Goal: Find specific page/section: Find specific page/section

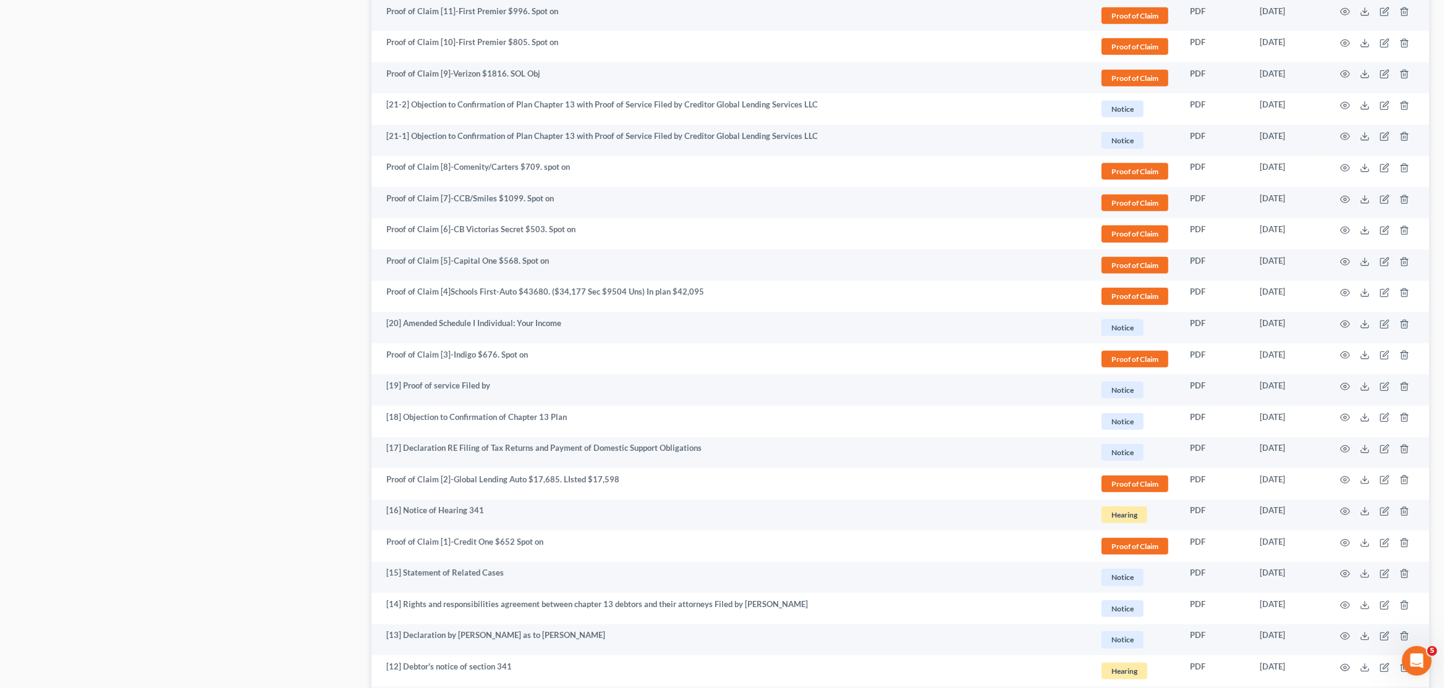
scroll to position [1729, 0]
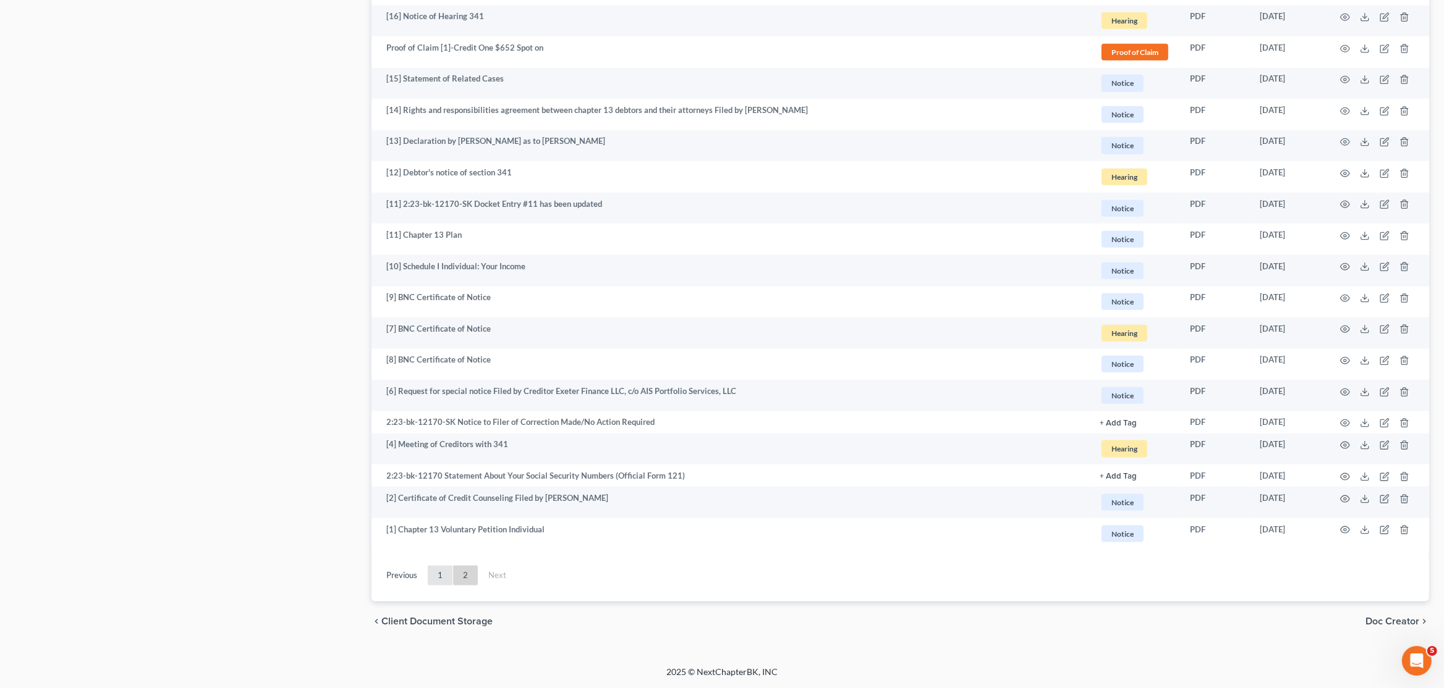
click at [439, 577] on link "1" at bounding box center [440, 576] width 25 height 20
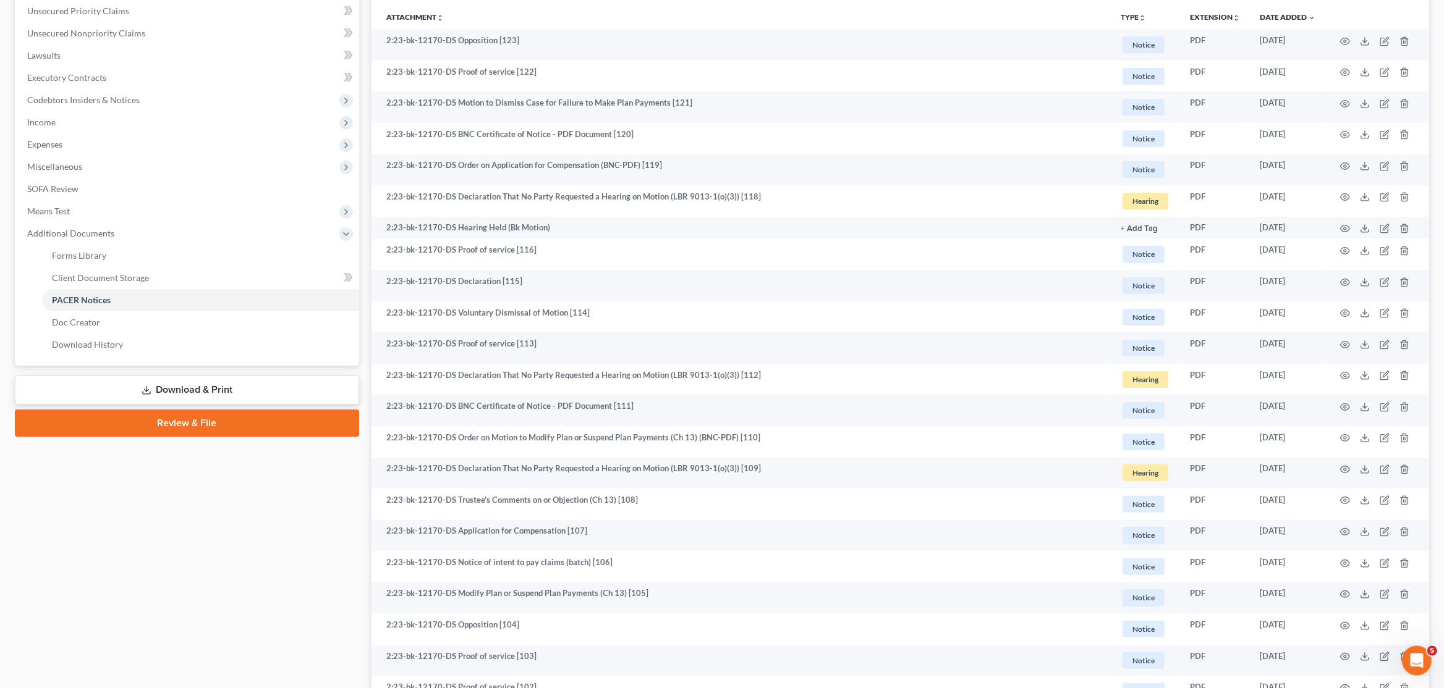
scroll to position [238, 0]
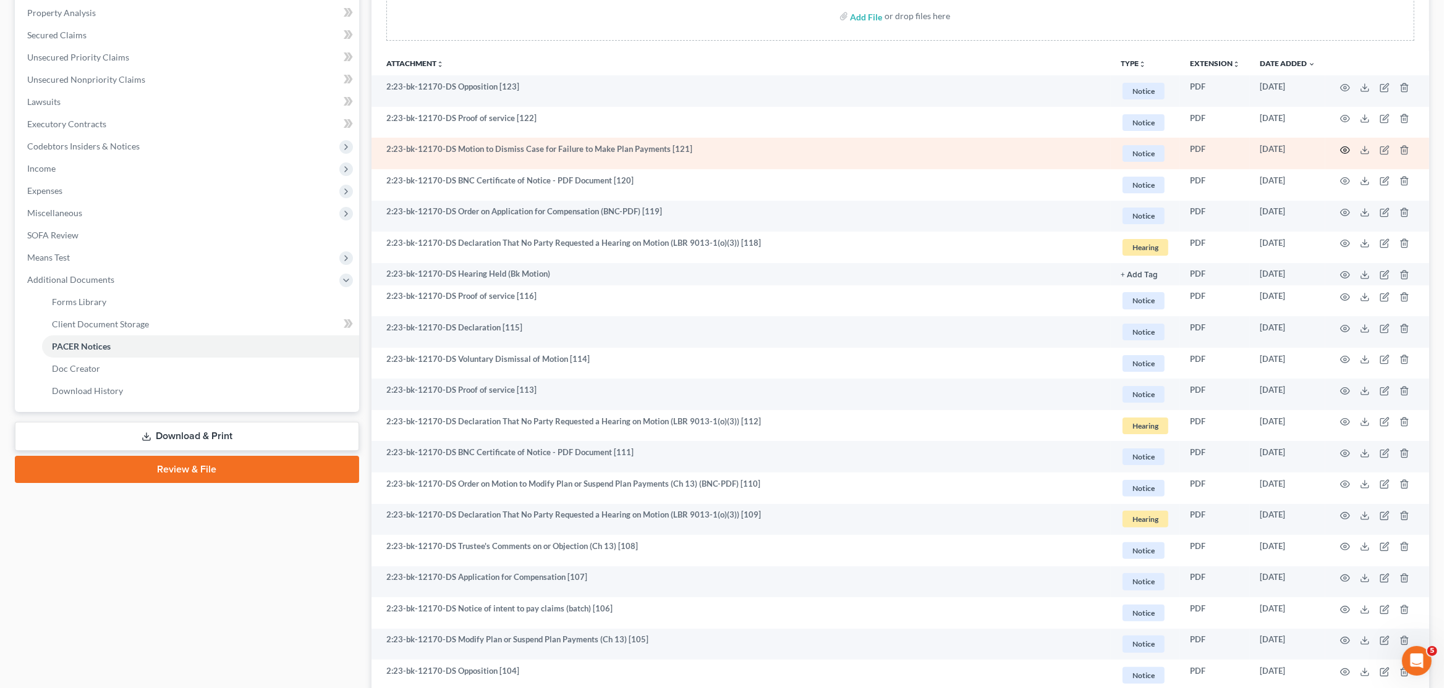
click at [1344, 148] on icon "button" at bounding box center [1345, 150] width 10 height 10
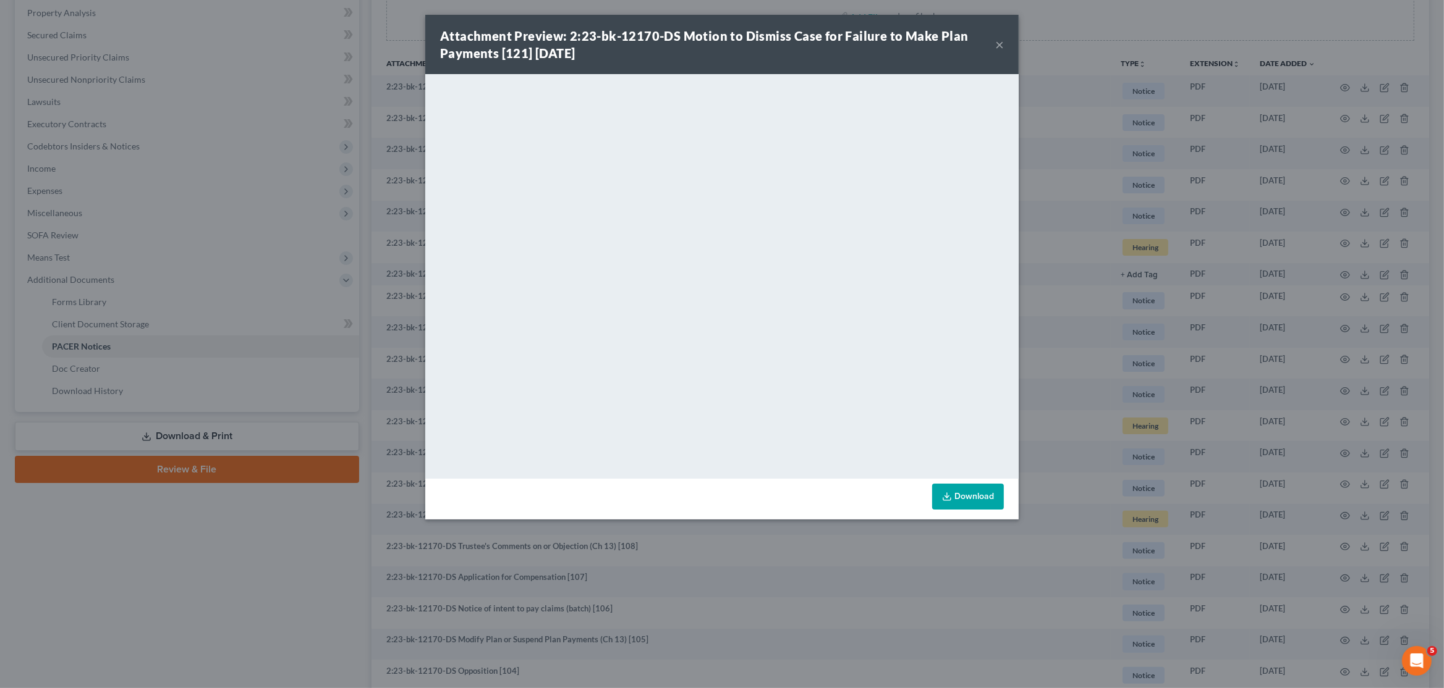
drag, startPoint x: 1093, startPoint y: 229, endPoint x: 1035, endPoint y: 269, distance: 70.1
click at [1093, 231] on div "Attachment Preview: 2:23-bk-12170-DS Motion to Dismiss Case for Failure to Make…" at bounding box center [722, 344] width 1444 height 688
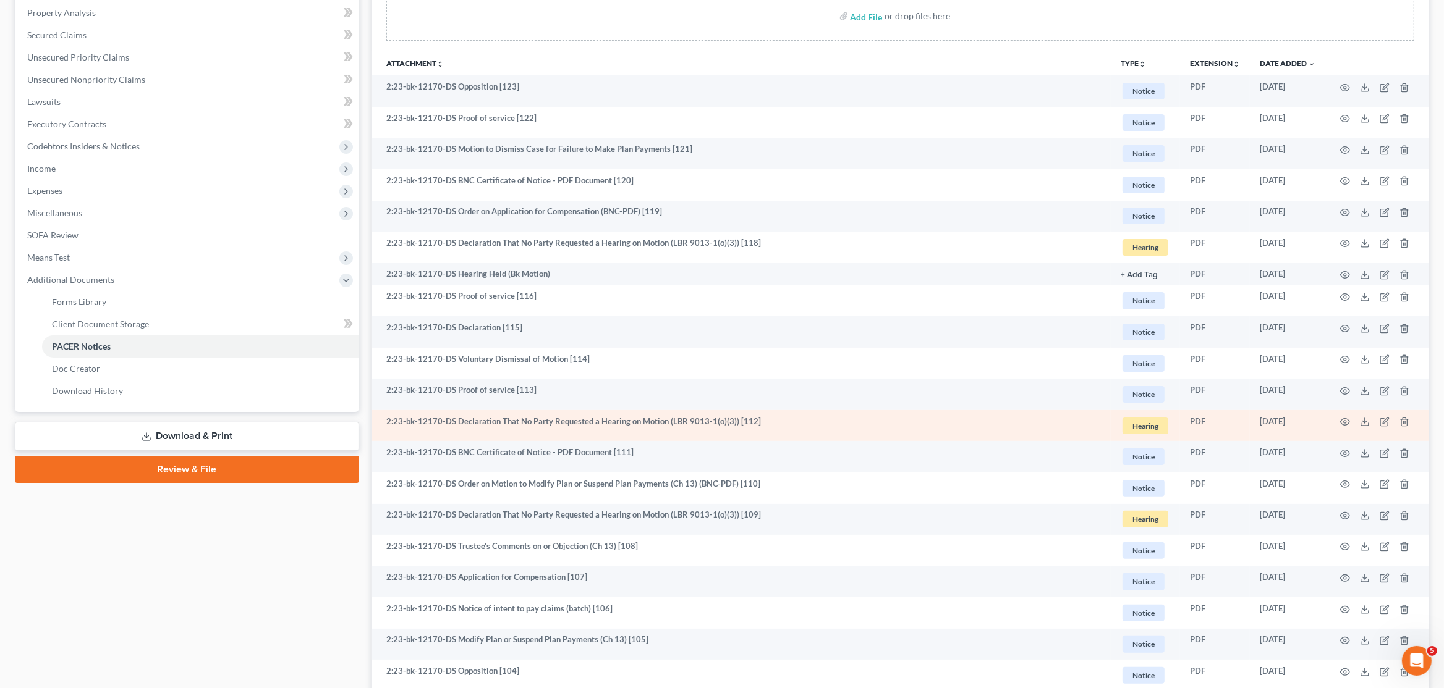
scroll to position [0, 0]
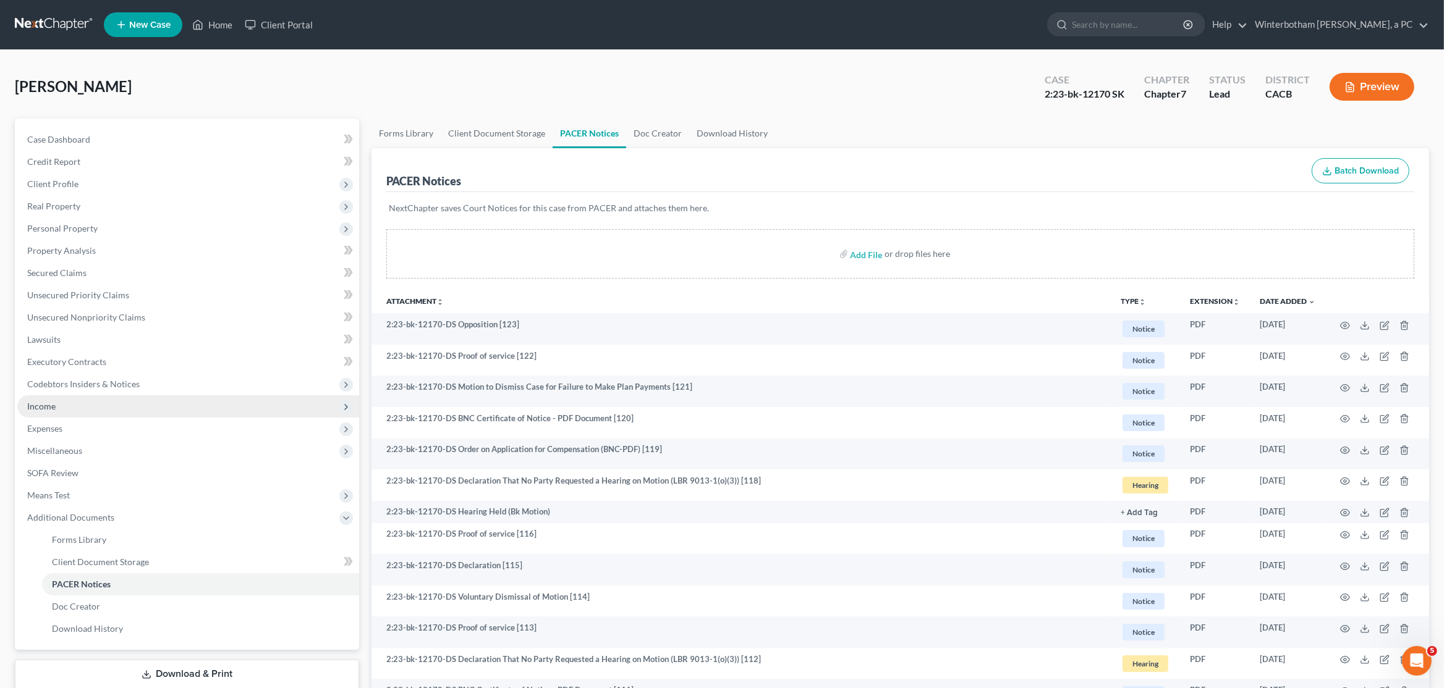
click at [64, 409] on span "Income" at bounding box center [188, 407] width 342 height 22
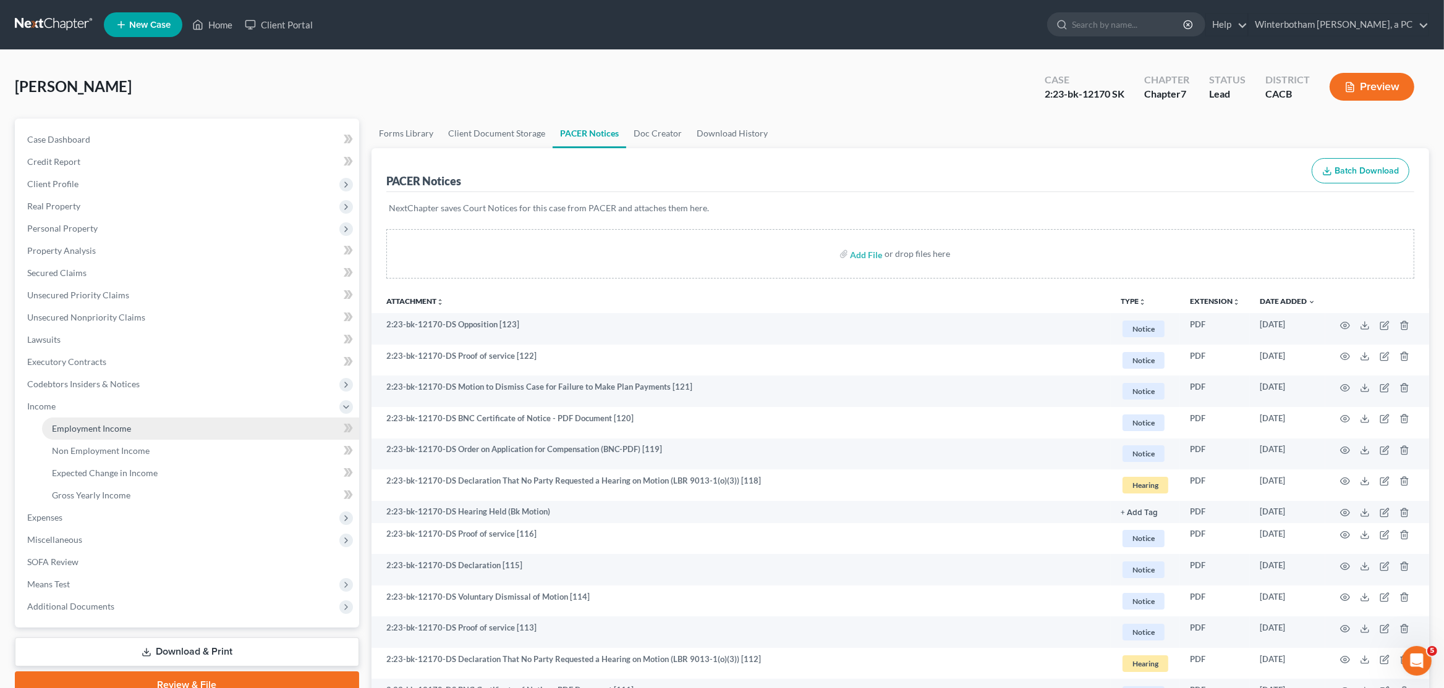
click at [64, 426] on span "Employment Income" at bounding box center [91, 428] width 79 height 11
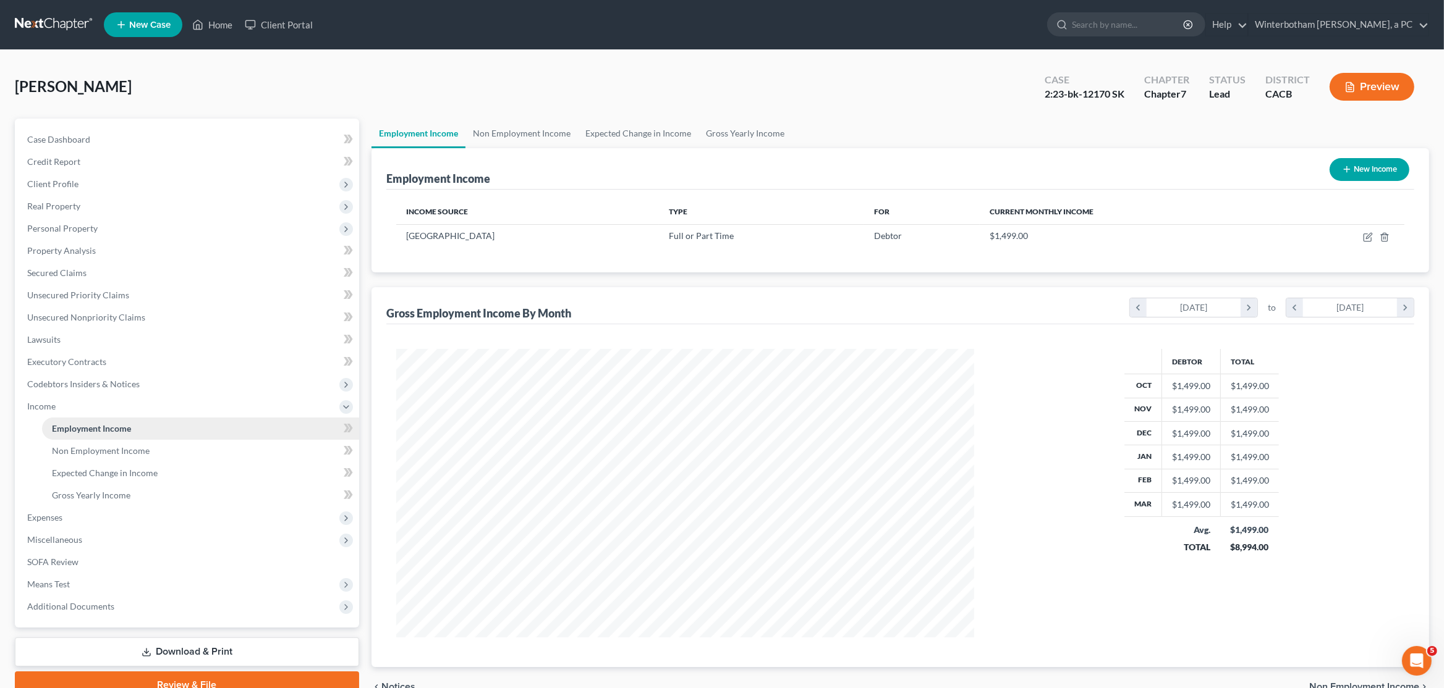
scroll to position [288, 603]
click at [69, 609] on span "Additional Documents" at bounding box center [70, 606] width 87 height 11
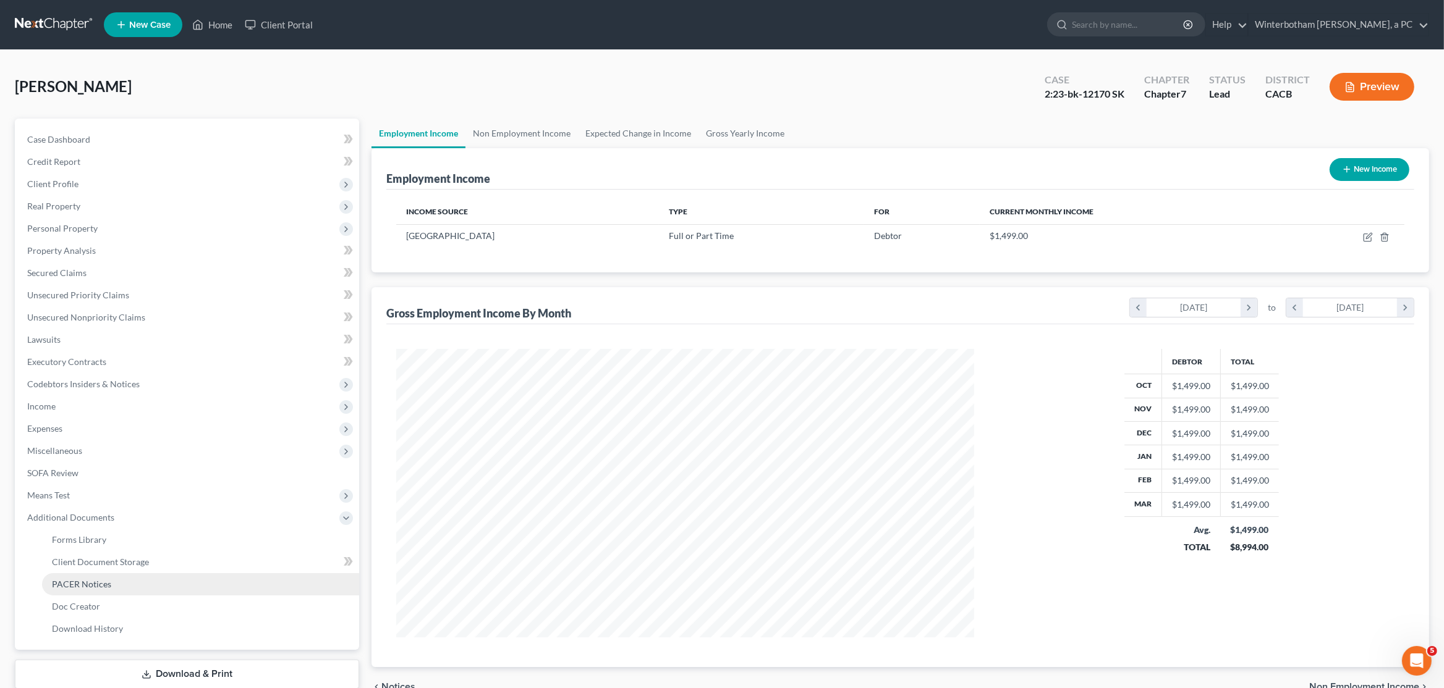
click at [130, 582] on link "PACER Notices" at bounding box center [200, 585] width 317 height 22
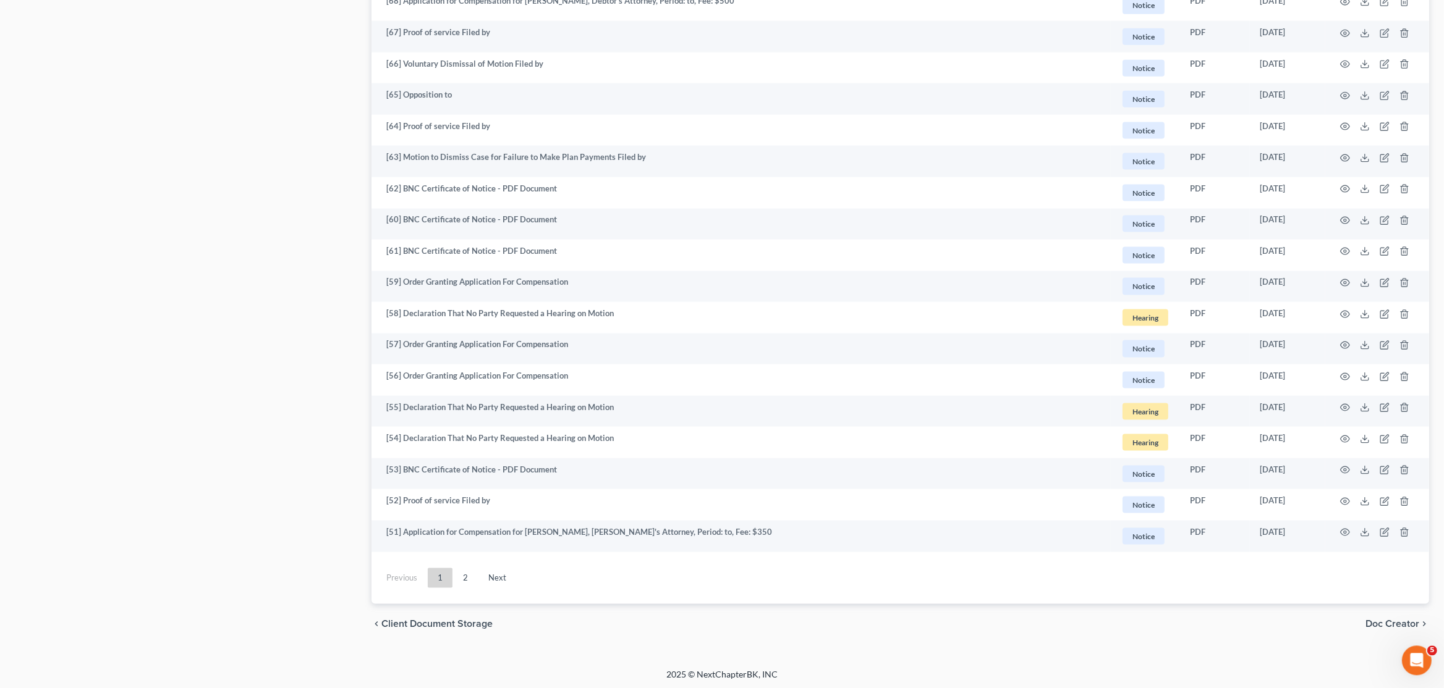
scroll to position [2055, 0]
click at [466, 581] on link "2" at bounding box center [465, 576] width 25 height 20
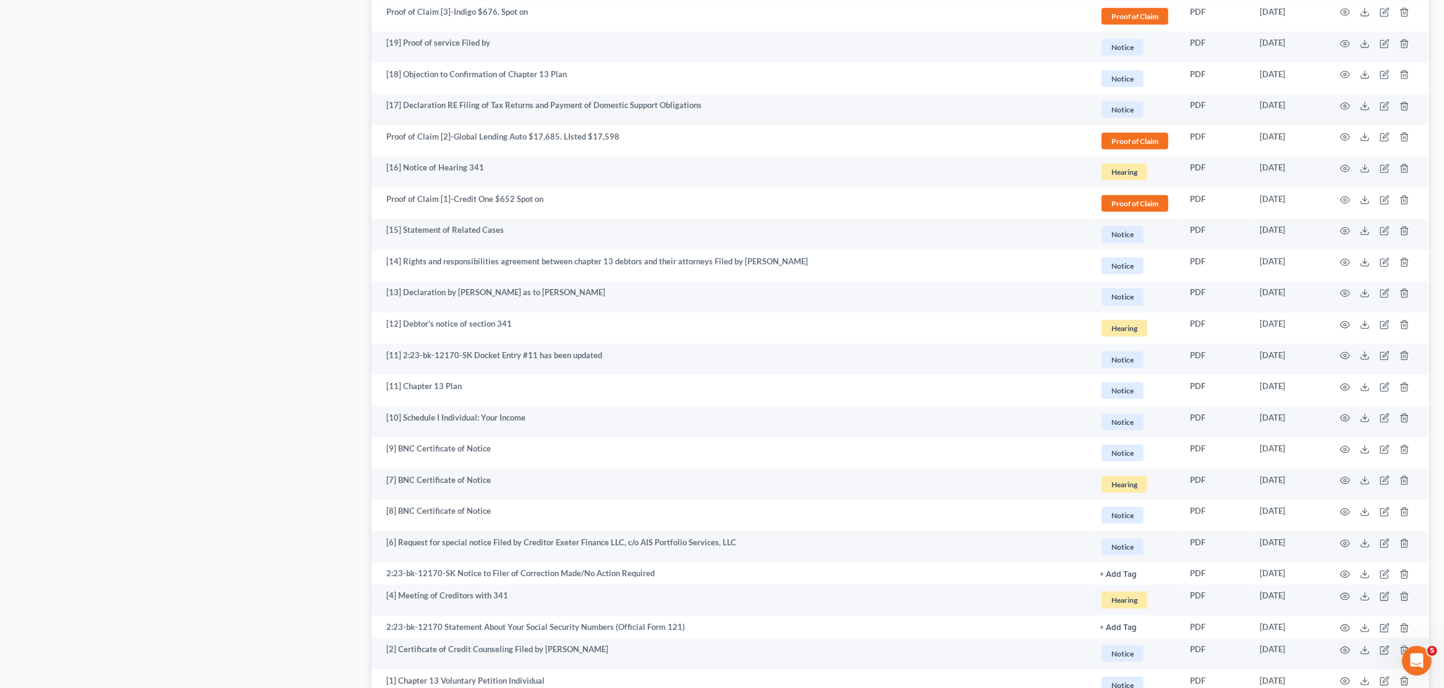
scroll to position [1534, 0]
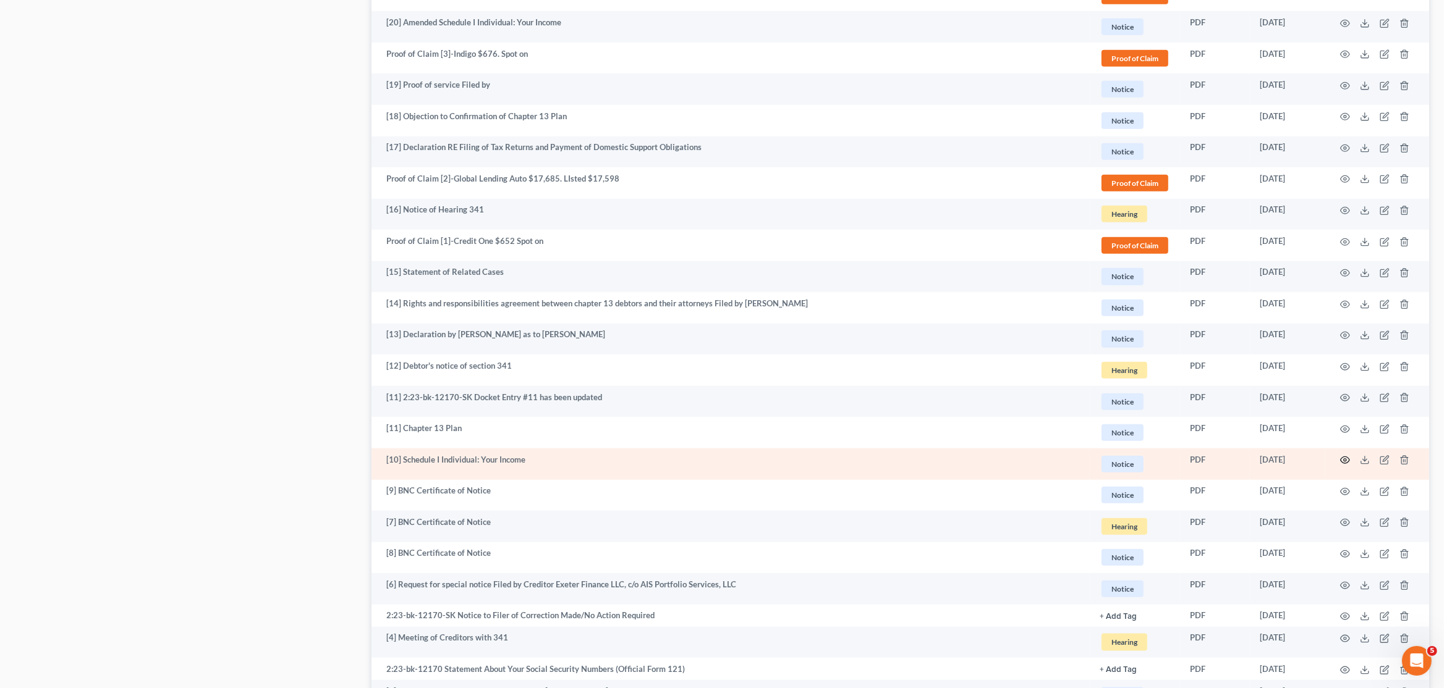
click at [1344, 462] on circle "button" at bounding box center [1345, 460] width 2 height 2
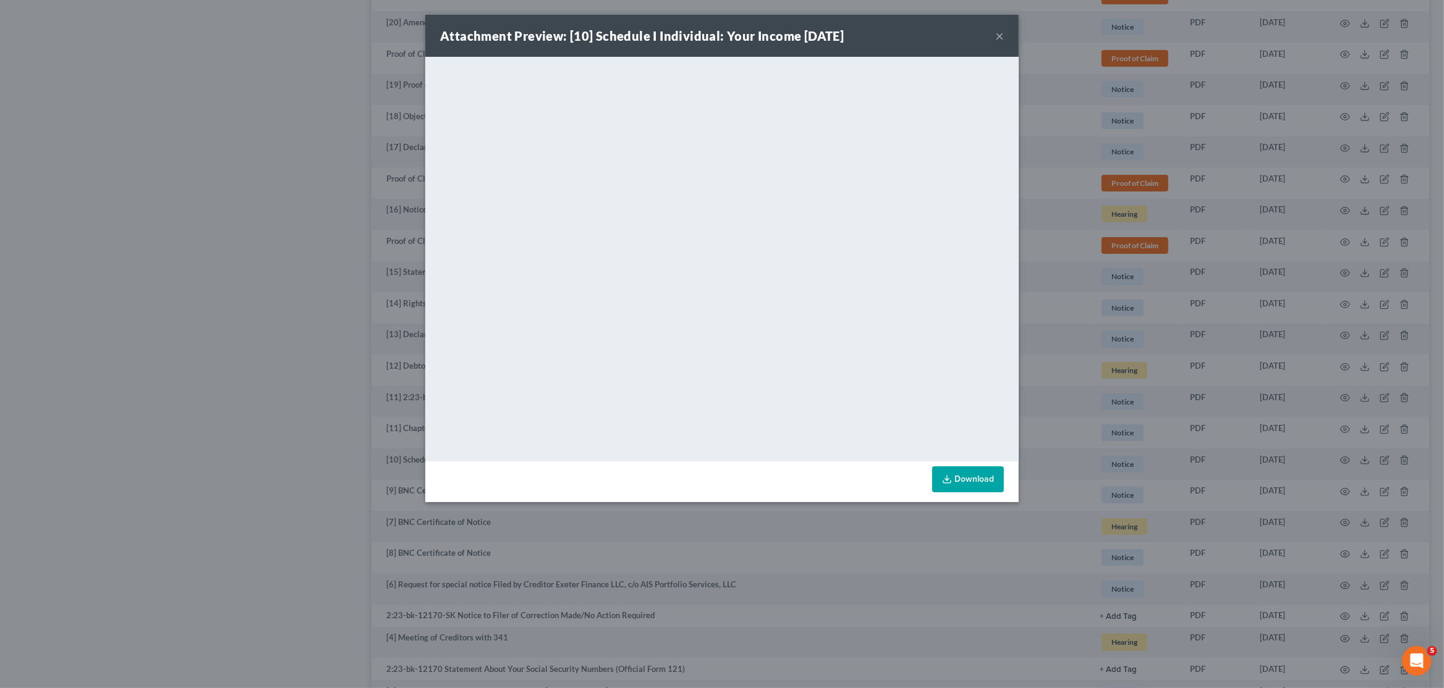
click at [1100, 64] on div "Attachment Preview: [10] Schedule I Individual: Your Income [DATE] × <object ng…" at bounding box center [722, 344] width 1444 height 688
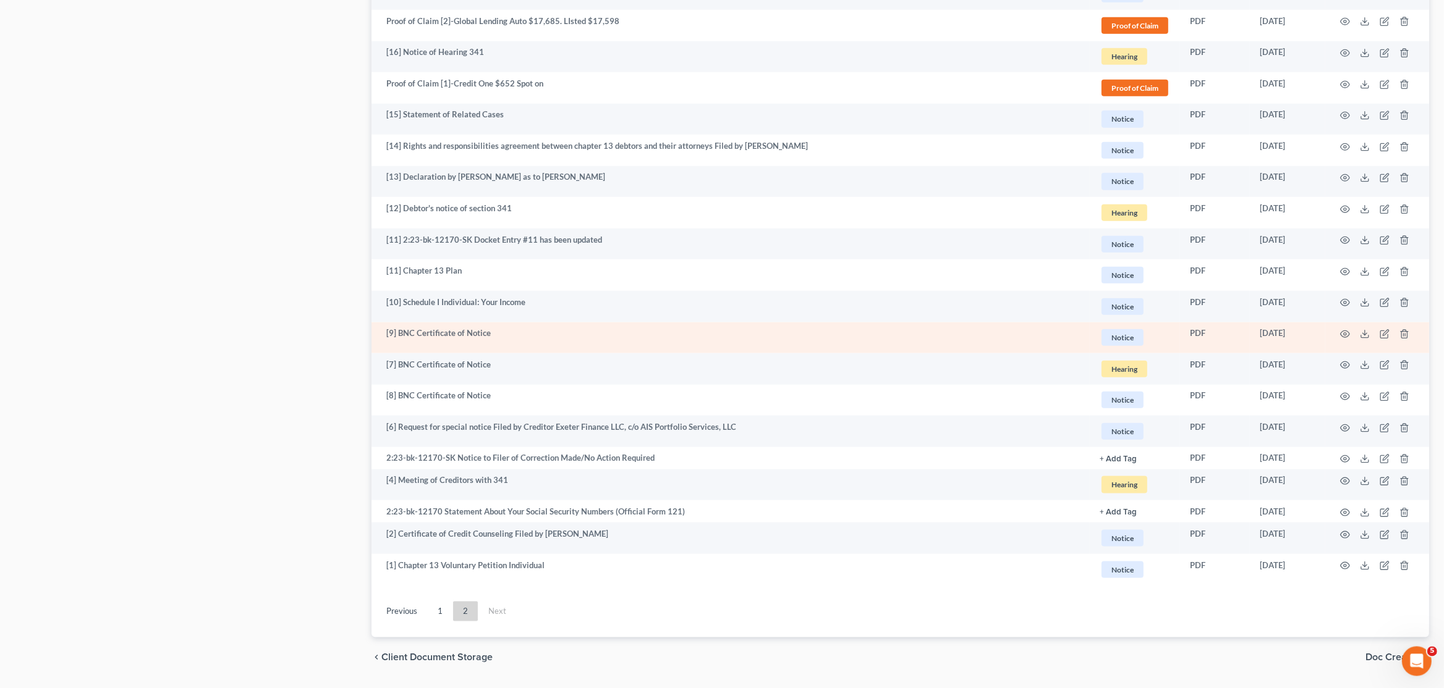
scroll to position [1664, 0]
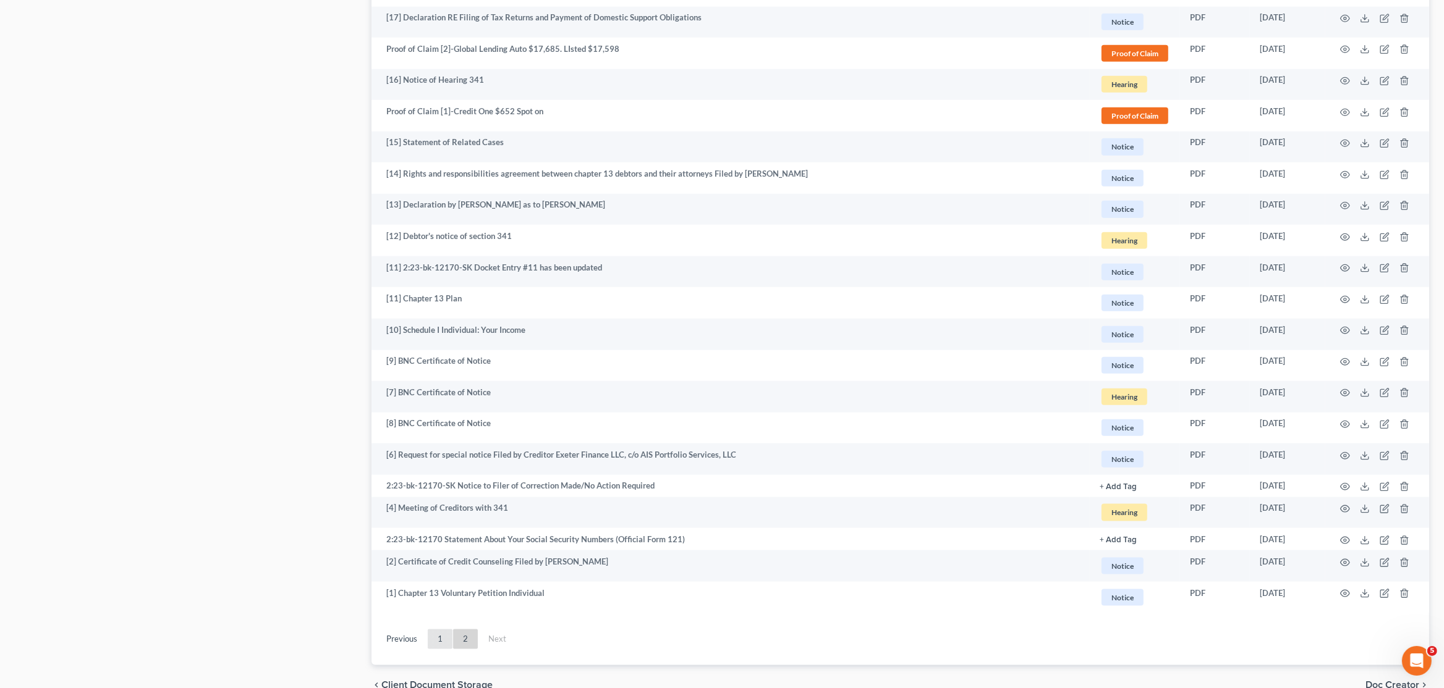
click at [438, 650] on ul "Previous 1 2 Next" at bounding box center [899, 640] width 1057 height 32
click at [439, 643] on link "1" at bounding box center [440, 640] width 25 height 20
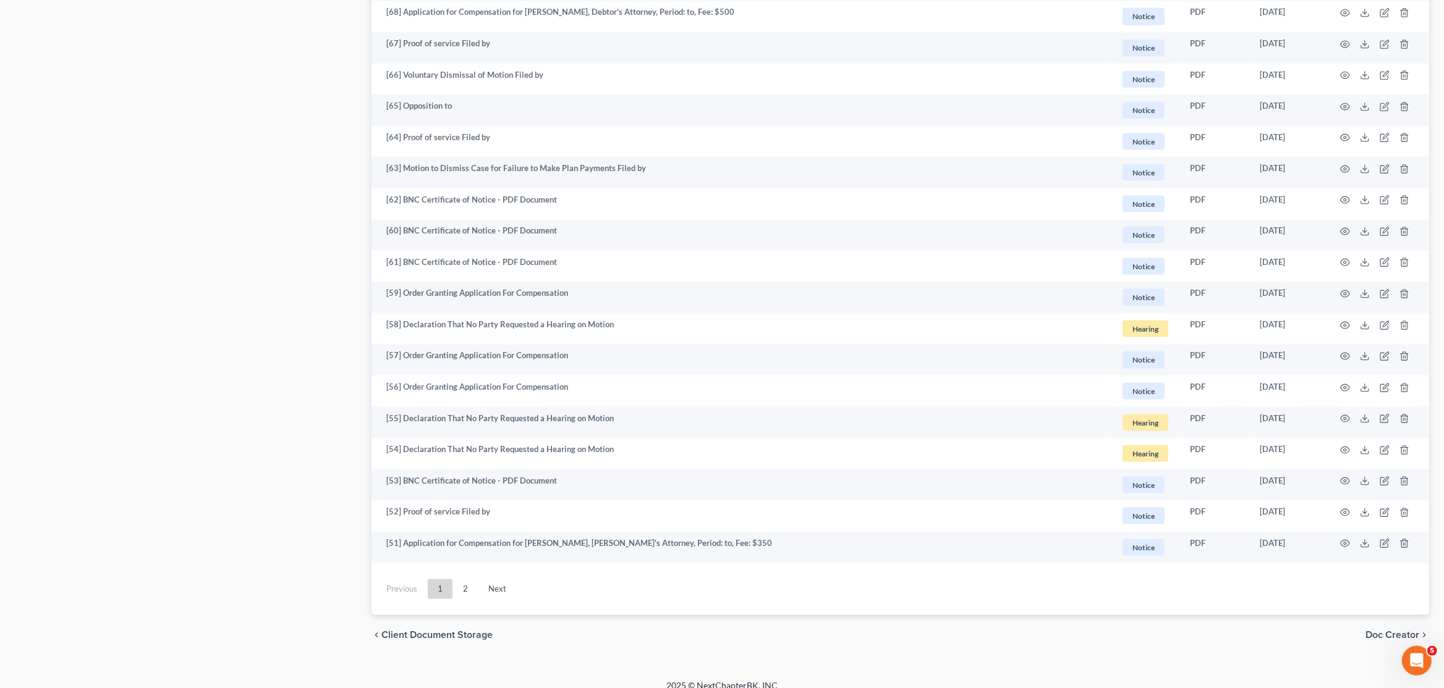
scroll to position [2055, 0]
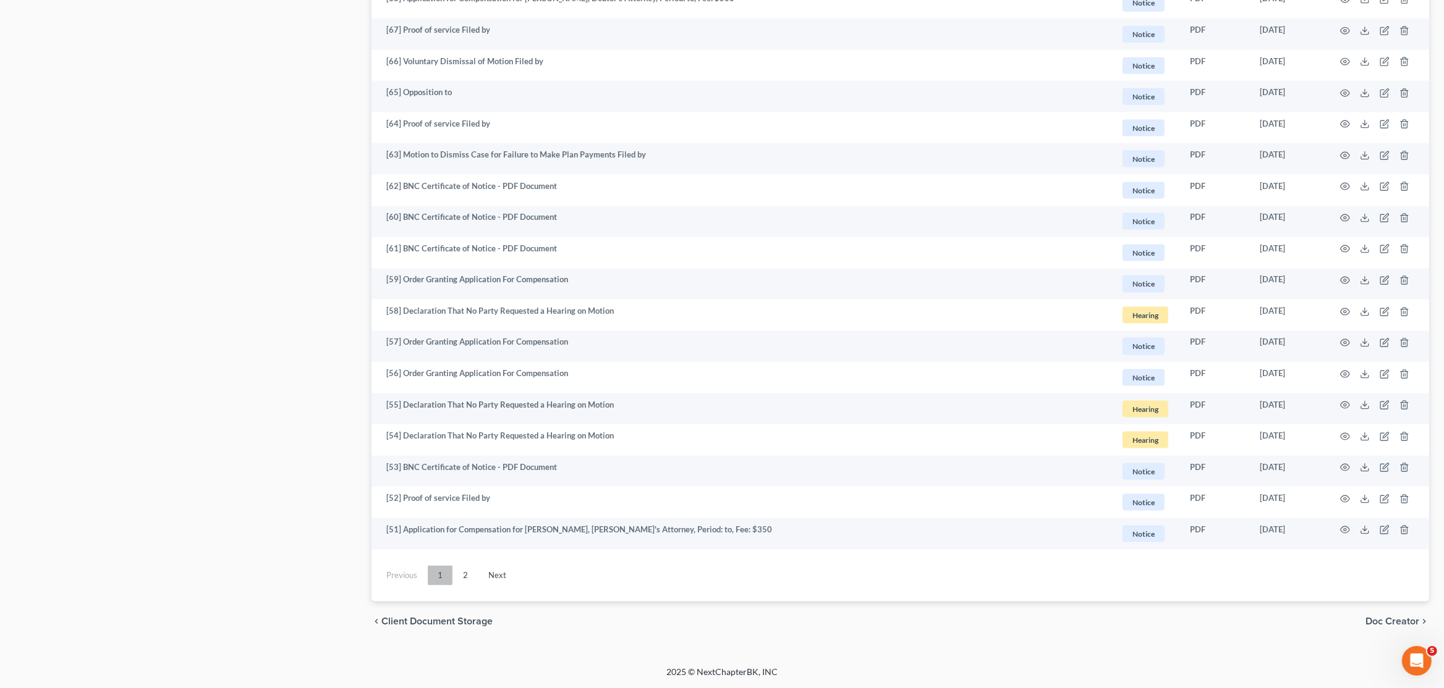
click at [441, 583] on link "1" at bounding box center [440, 576] width 25 height 20
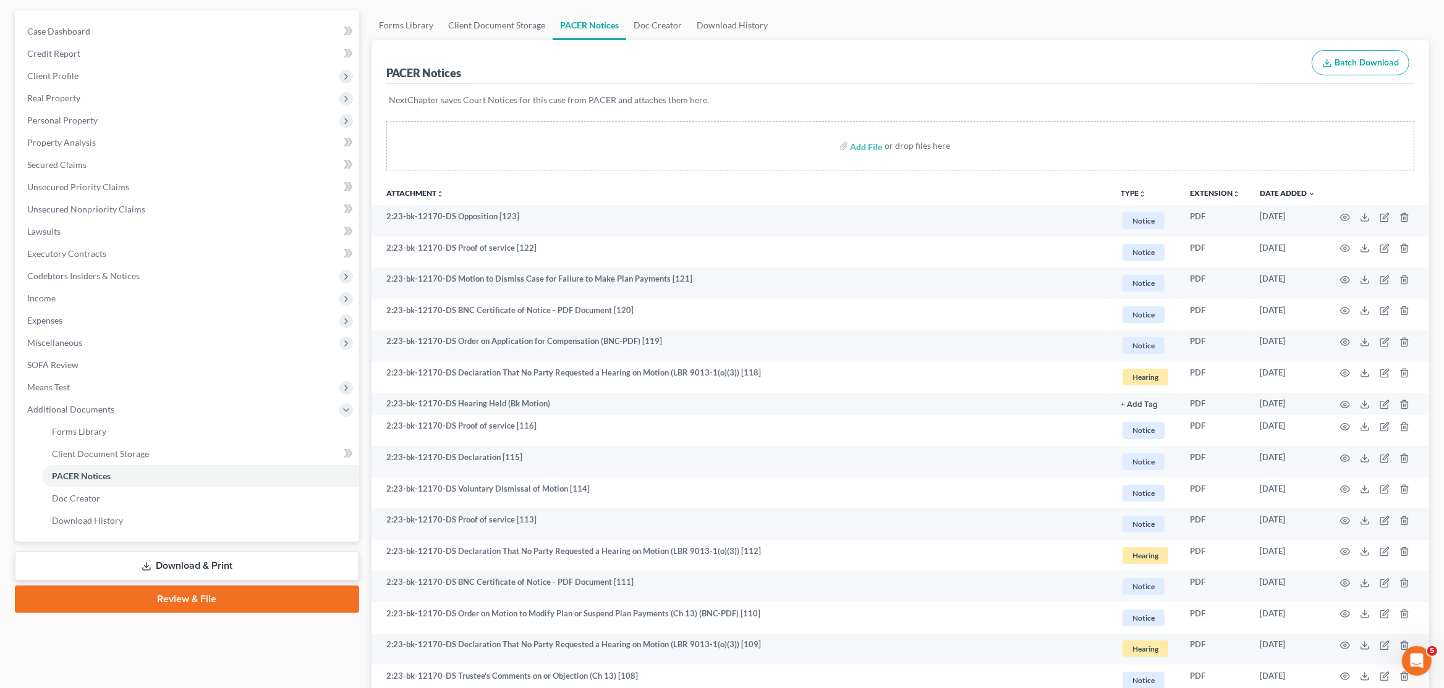
scroll to position [0, 0]
